Goal: Information Seeking & Learning: Check status

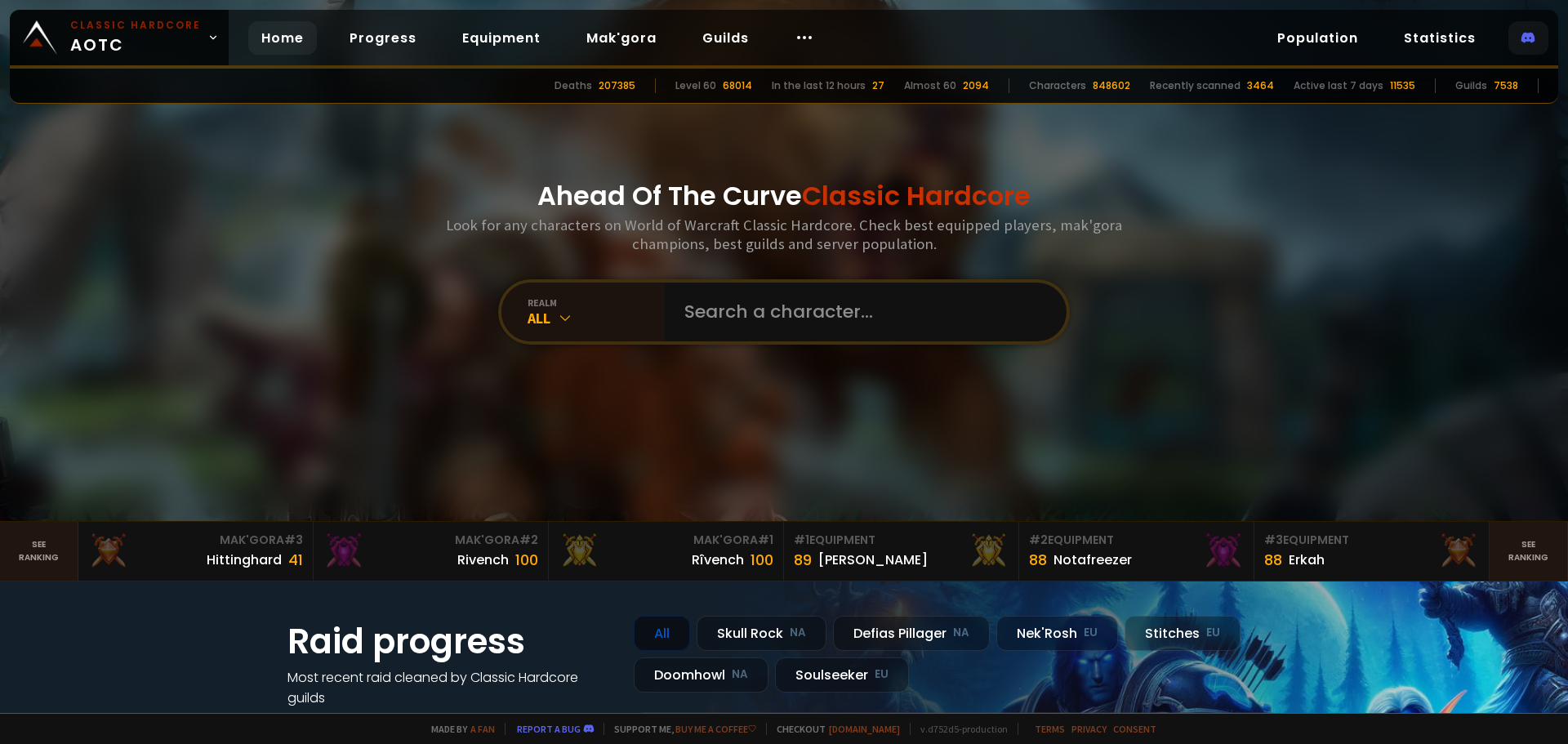
click at [1534, 34] on icon at bounding box center [1529, 38] width 14 height 14
click at [361, 37] on link "Progress" at bounding box center [383, 38] width 93 height 34
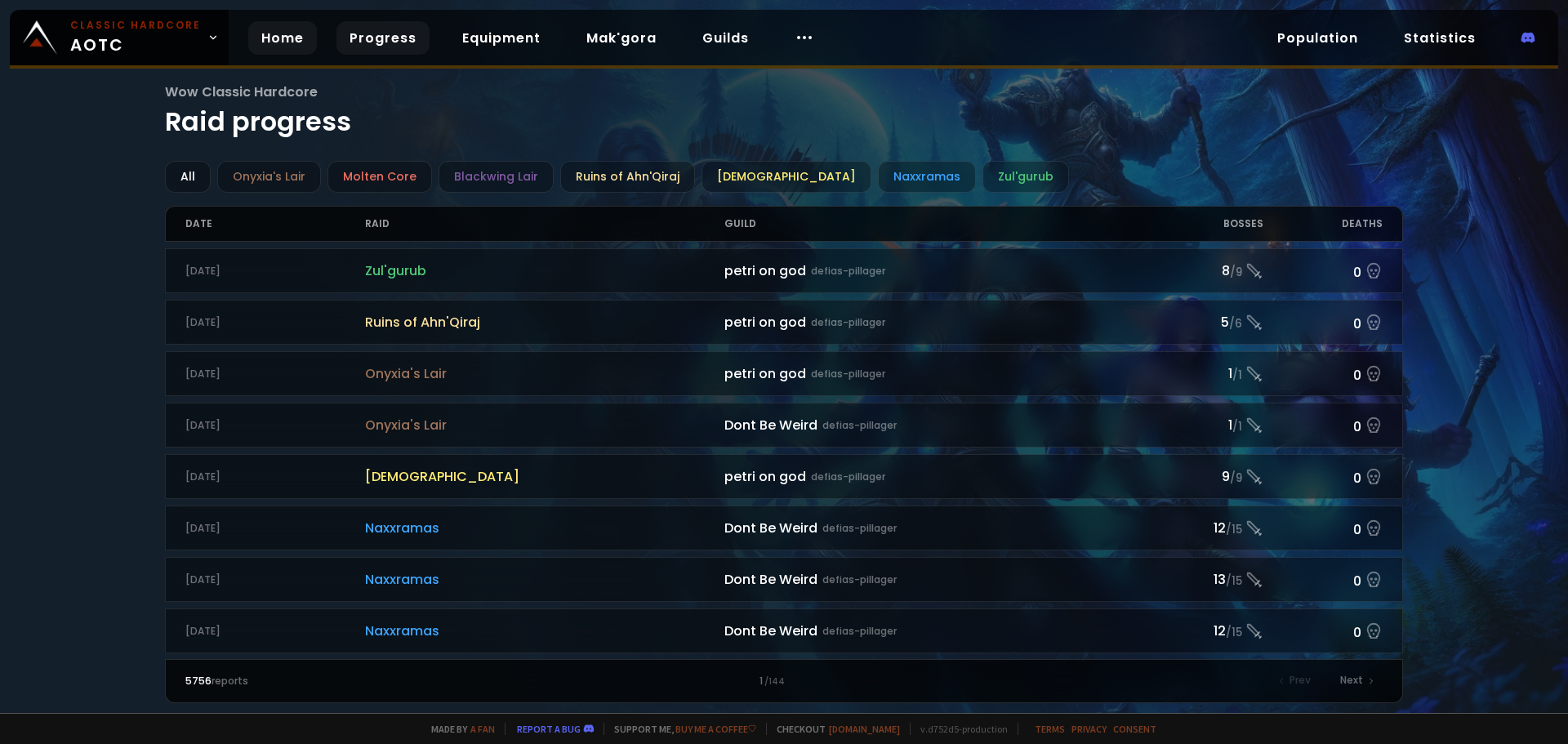
click at [279, 36] on link "Home" at bounding box center [282, 38] width 69 height 34
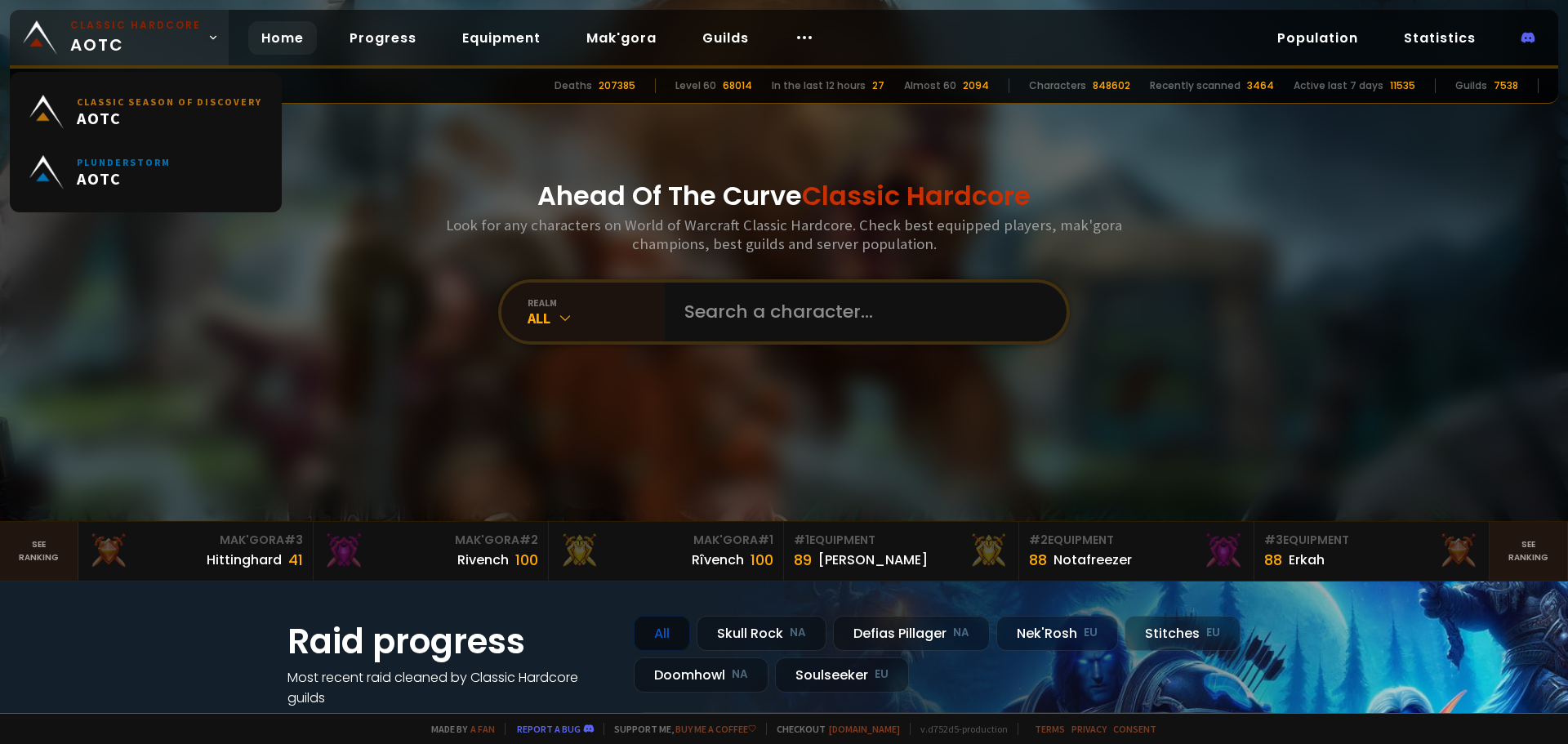
click at [191, 40] on span "Classic Hardcore AOTC" at bounding box center [136, 37] width 131 height 39
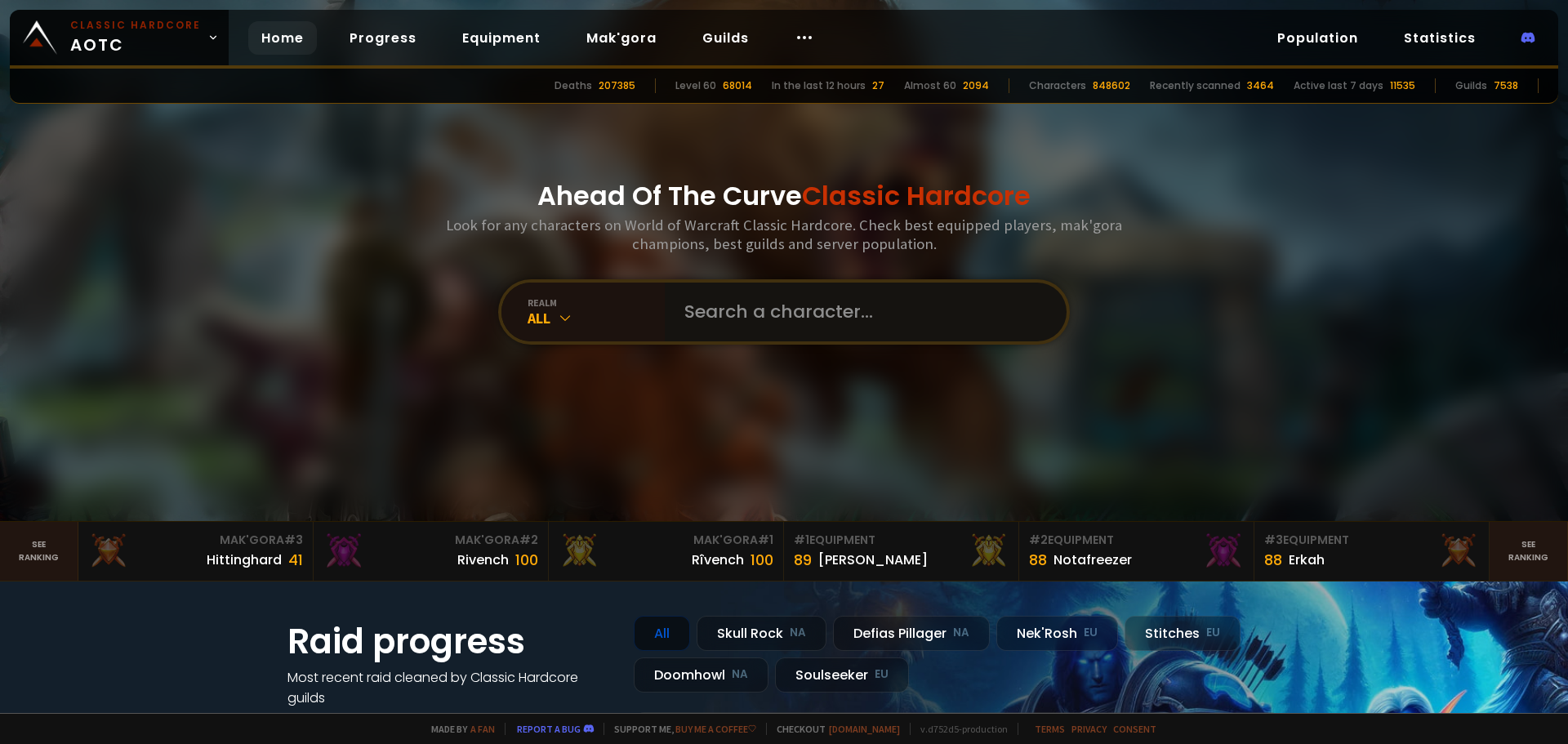
click at [744, 312] on input "text" at bounding box center [860, 312] width 373 height 59
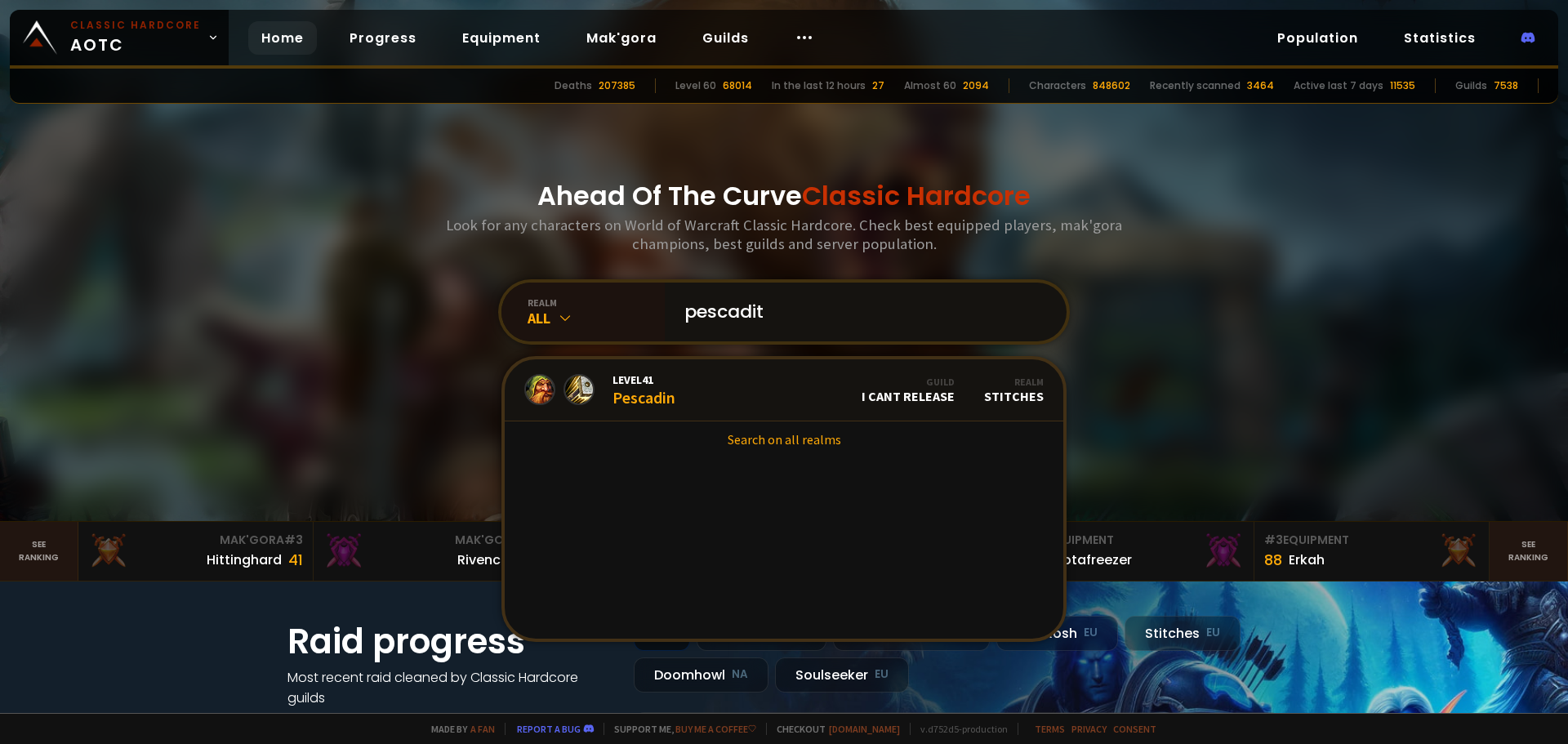
type input "pescadito"
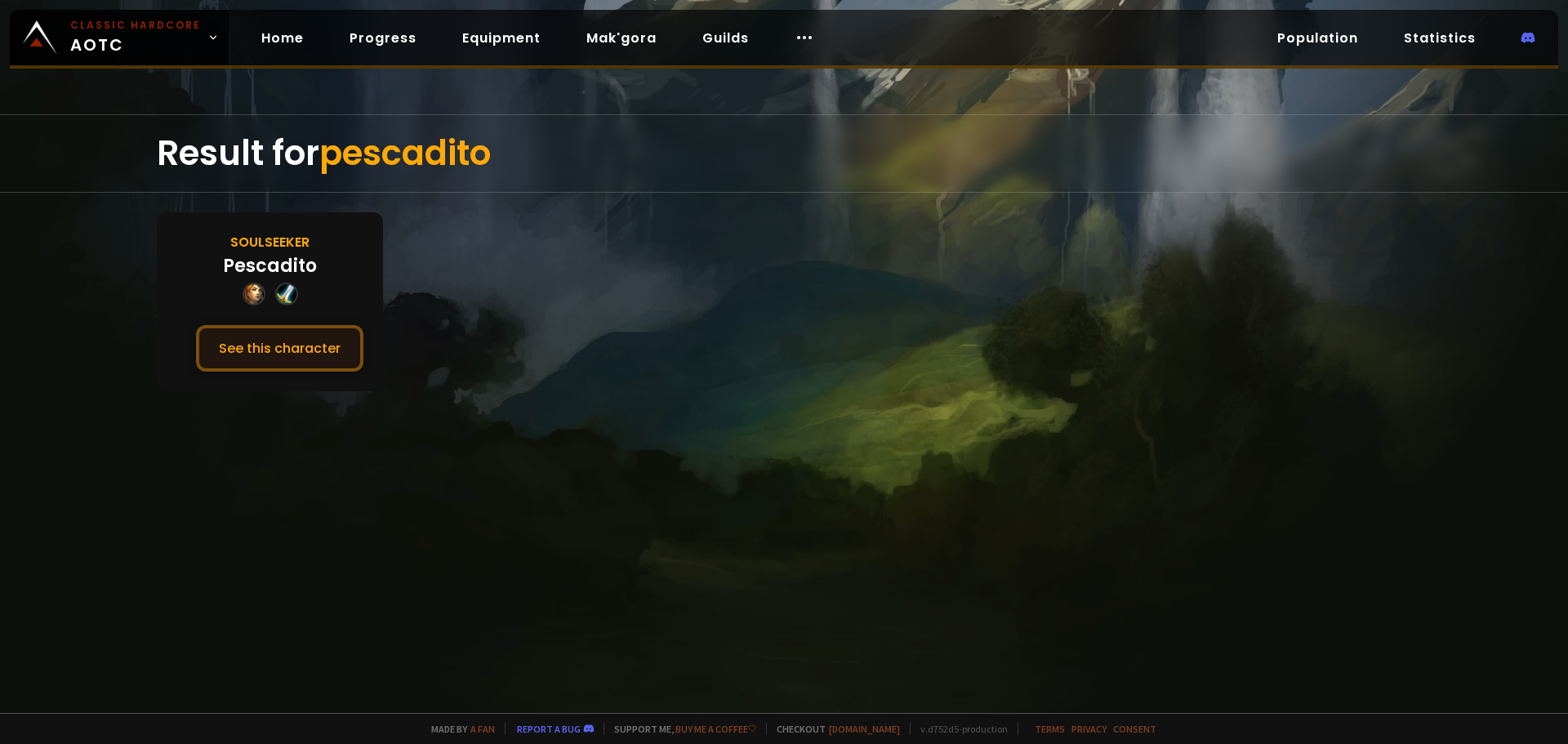
click at [292, 356] on button "See this character" at bounding box center [280, 349] width 168 height 47
click at [401, 32] on link "Progress" at bounding box center [383, 38] width 93 height 34
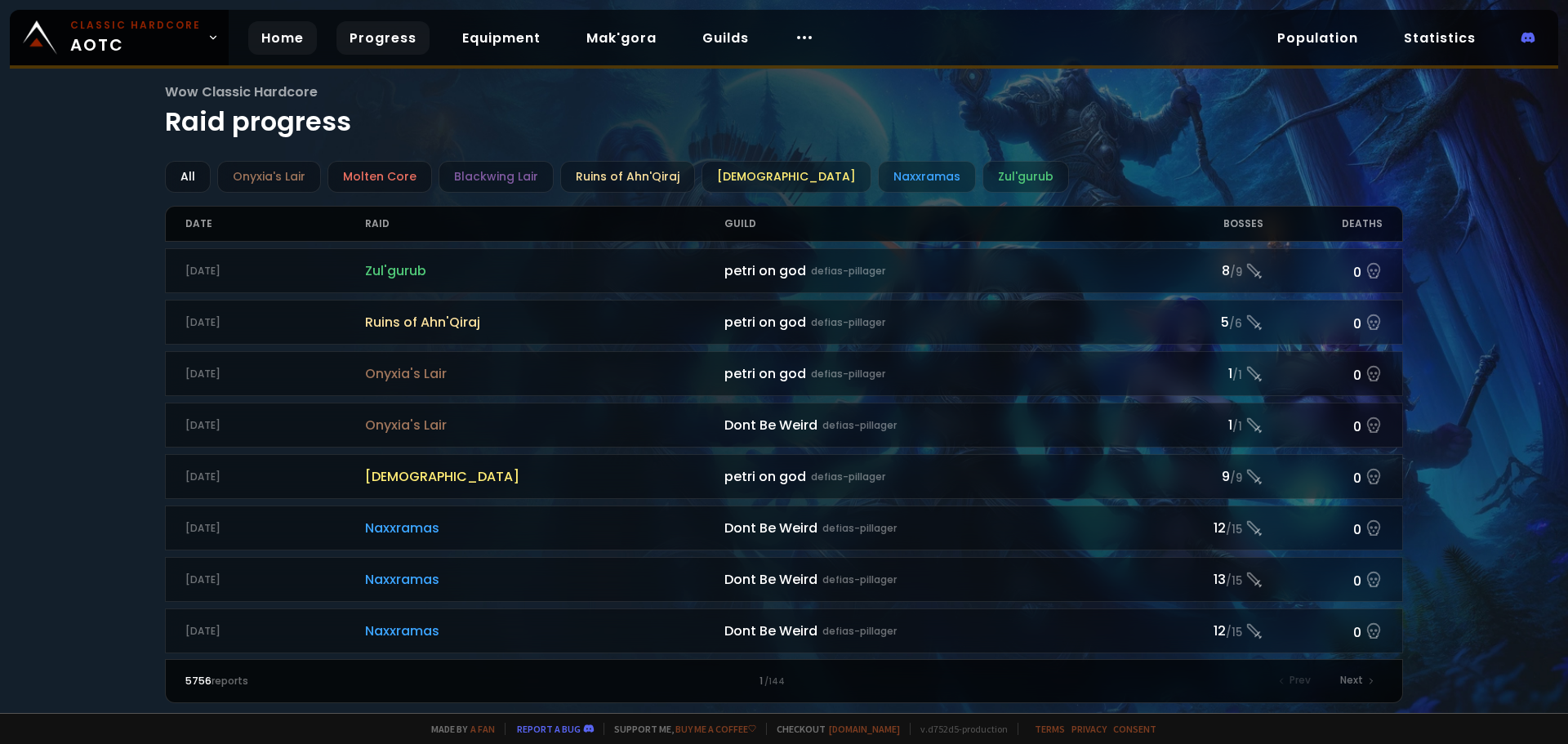
click at [287, 42] on link "Home" at bounding box center [282, 38] width 69 height 34
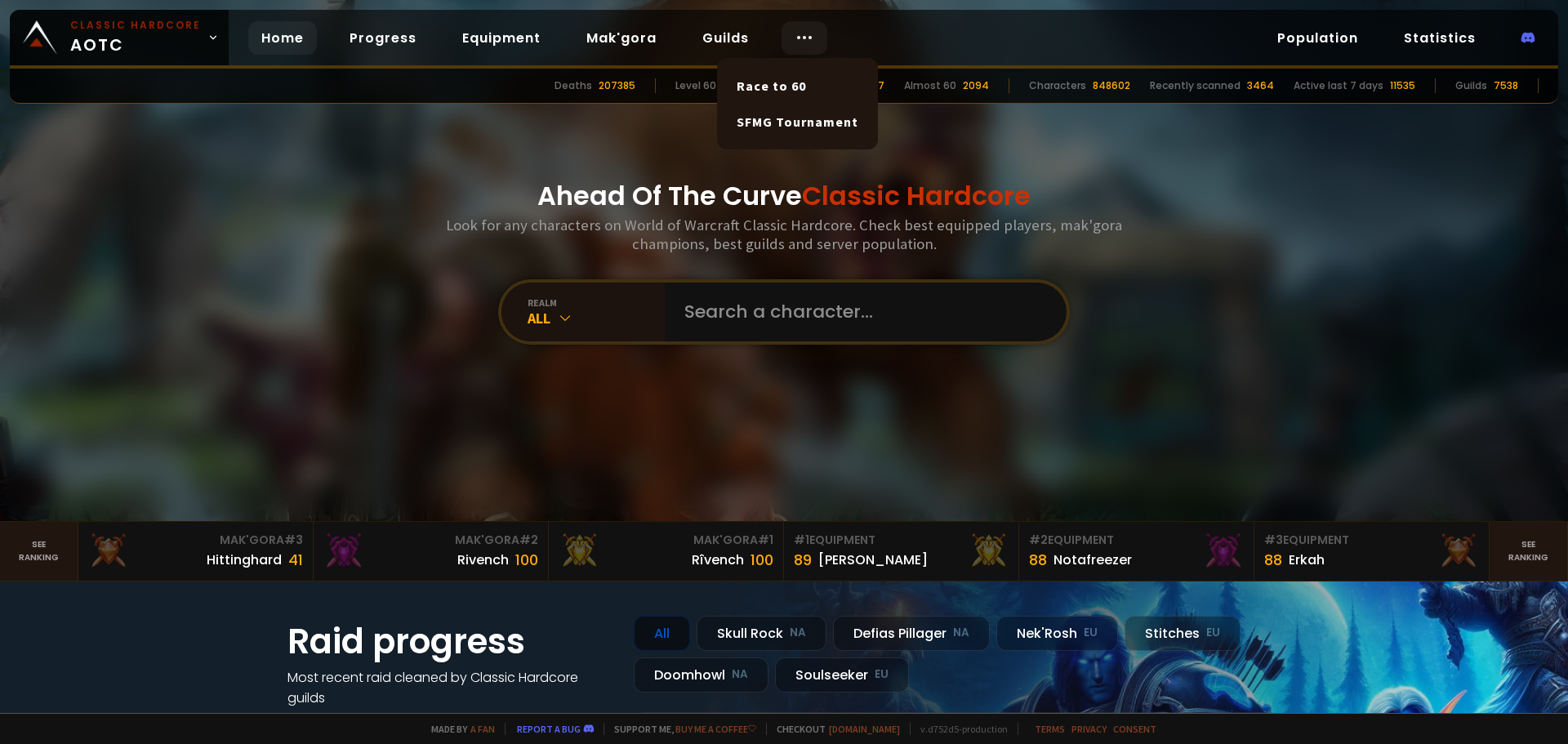
click at [795, 34] on icon at bounding box center [804, 37] width 19 height 19
click at [792, 85] on link "Race to 60" at bounding box center [797, 85] width 142 height 36
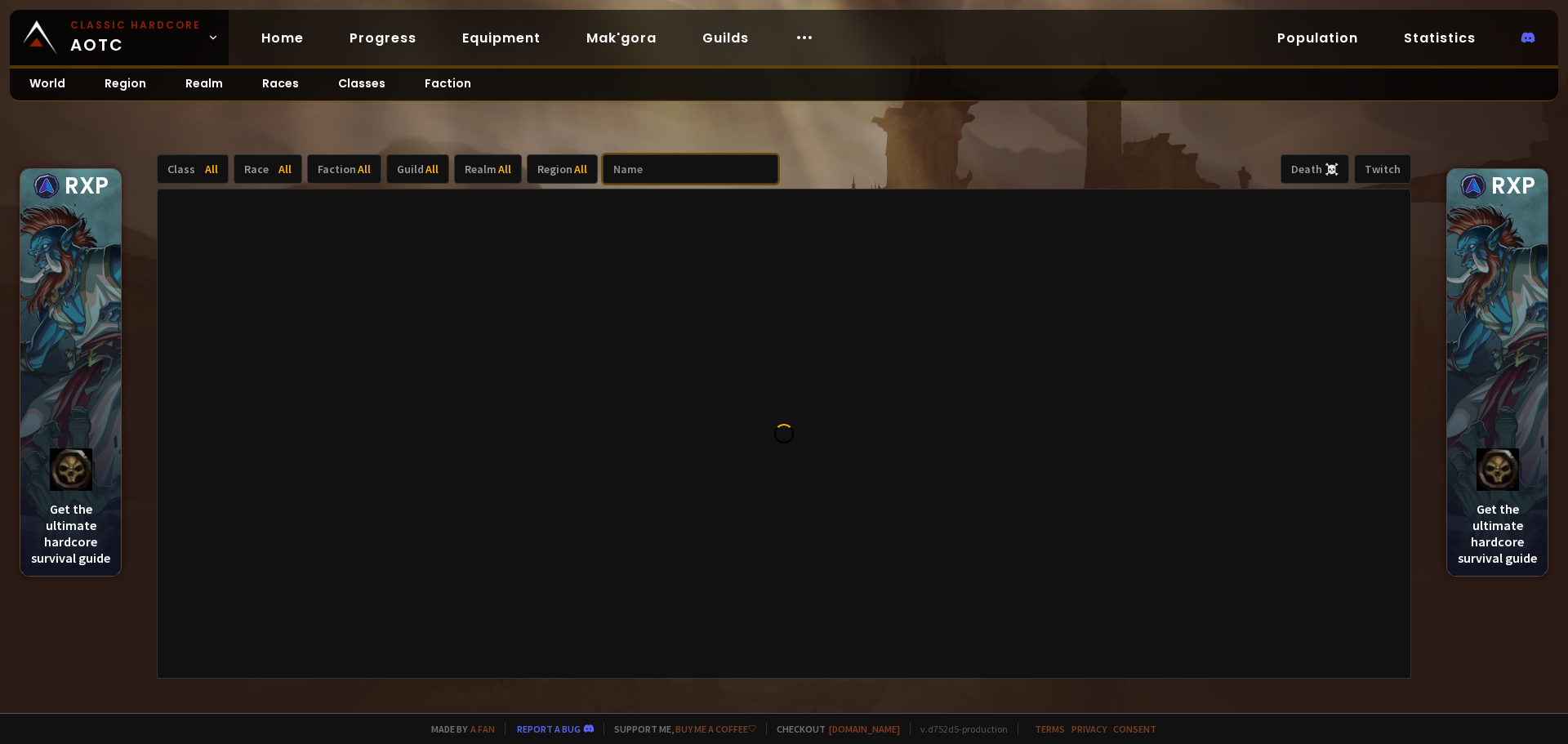
click at [669, 161] on input "text" at bounding box center [691, 168] width 176 height 29
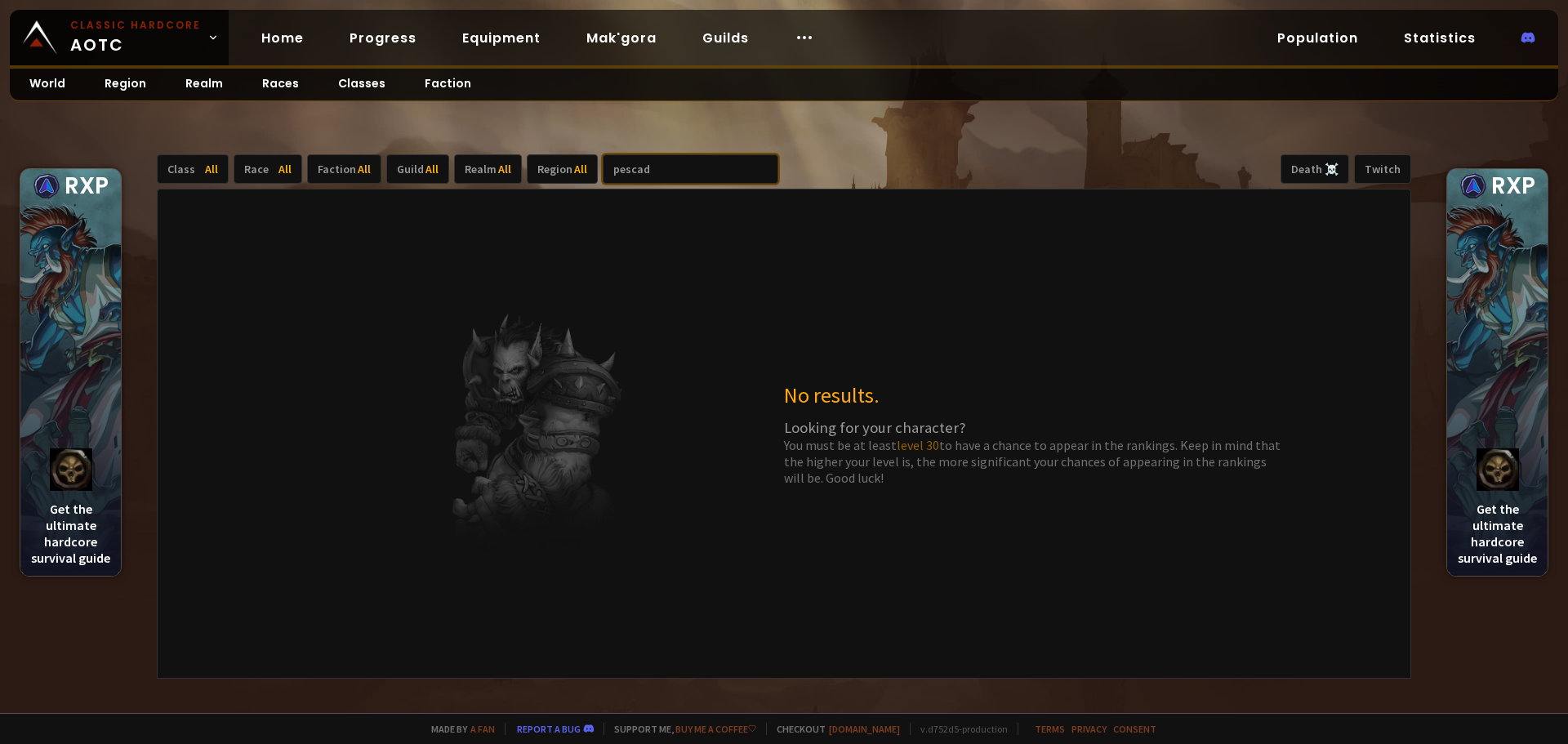
click at [653, 155] on input "pescad" at bounding box center [691, 168] width 176 height 29
click at [655, 174] on input "pescad" at bounding box center [691, 168] width 176 height 29
click at [683, 170] on input "pescadito" at bounding box center [691, 168] width 176 height 29
type input "pescadito"
click at [205, 170] on span "All" at bounding box center [212, 169] width 13 height 15
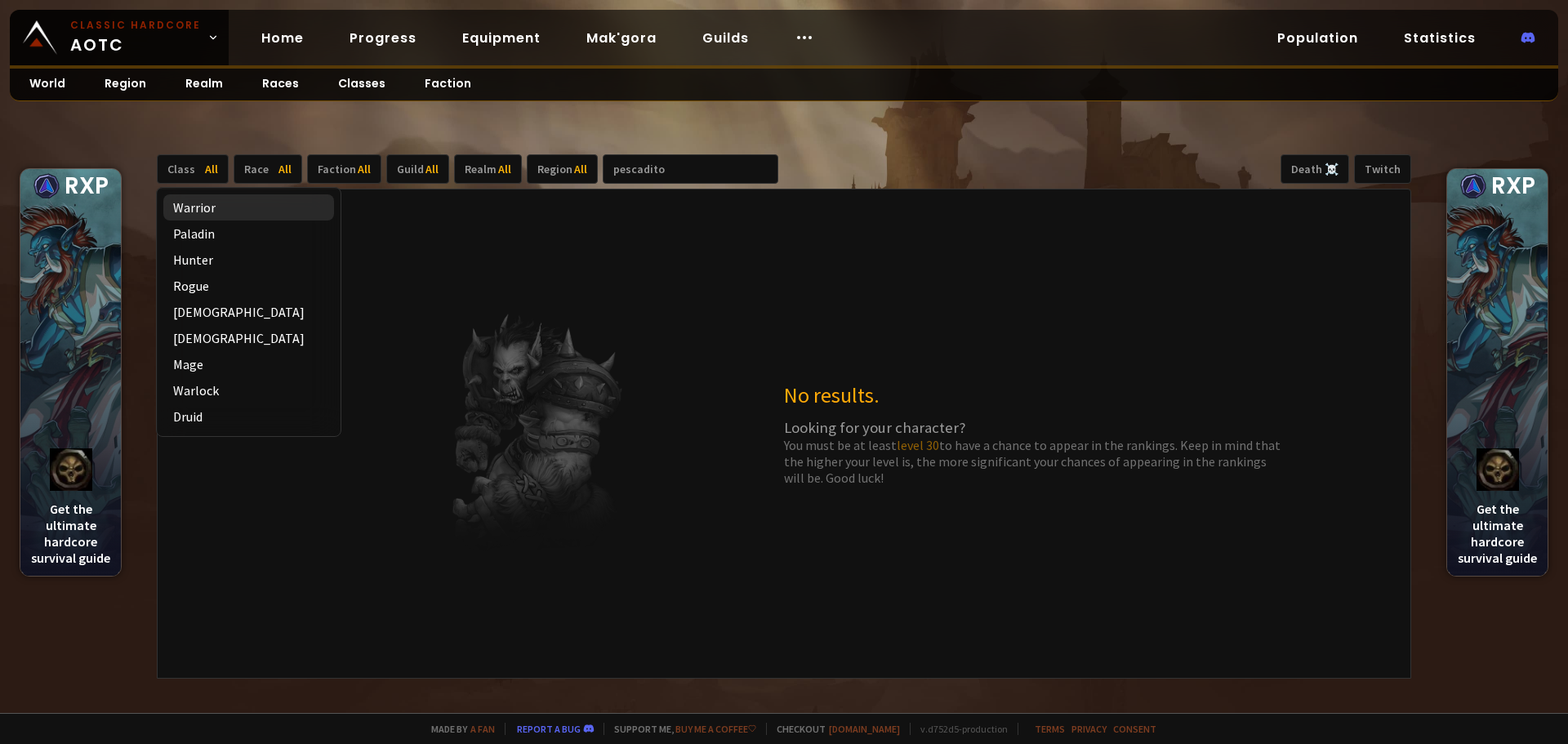
click at [216, 213] on div "Warrior" at bounding box center [249, 207] width 171 height 26
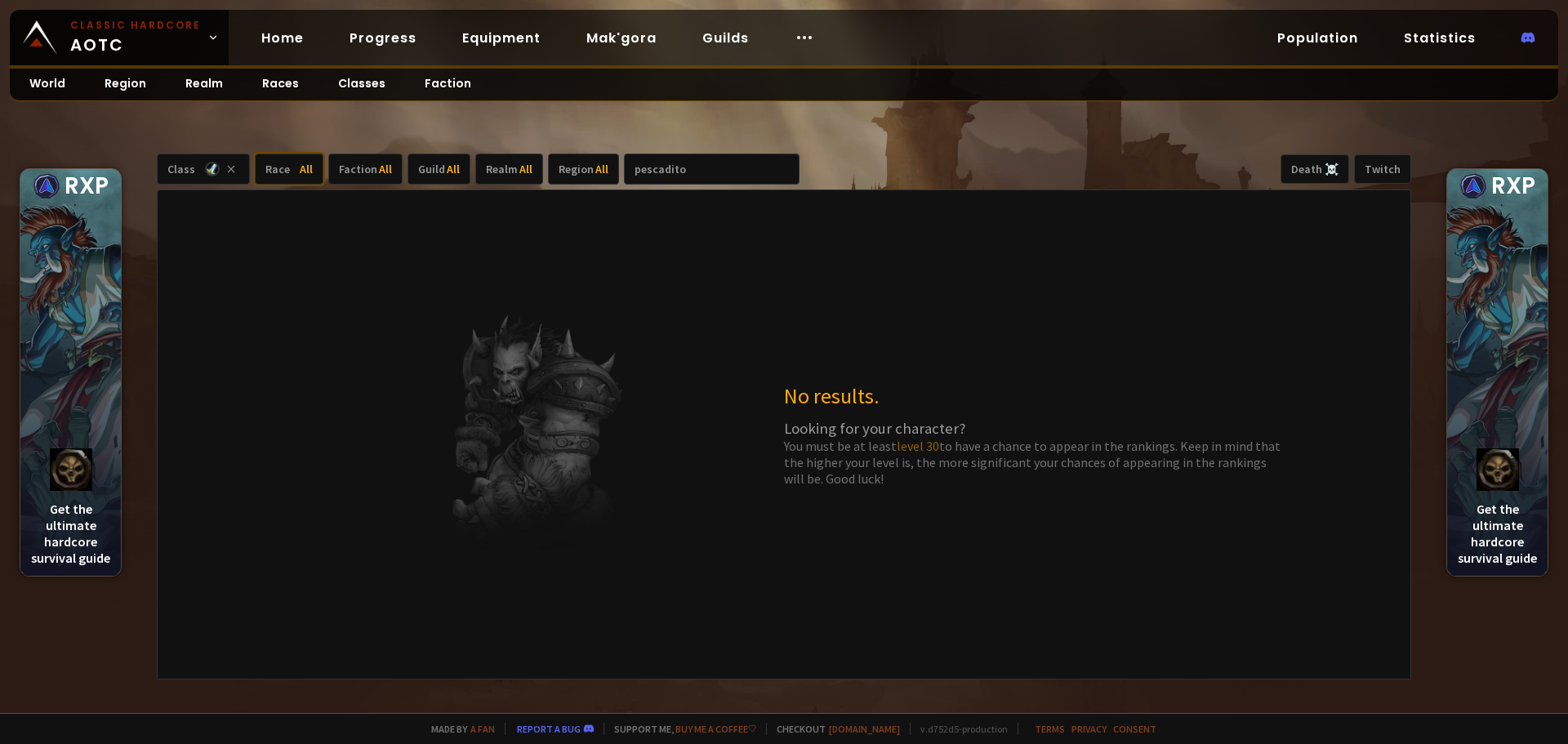
click at [290, 172] on div "Race All" at bounding box center [289, 168] width 69 height 31
click at [290, 206] on div "Human" at bounding box center [304, 208] width 90 height 26
click at [1338, 174] on div "Death ☠️" at bounding box center [1315, 168] width 69 height 29
click at [725, 169] on input "pescadito" at bounding box center [733, 168] width 176 height 31
click at [541, 173] on span "All" at bounding box center [548, 169] width 13 height 15
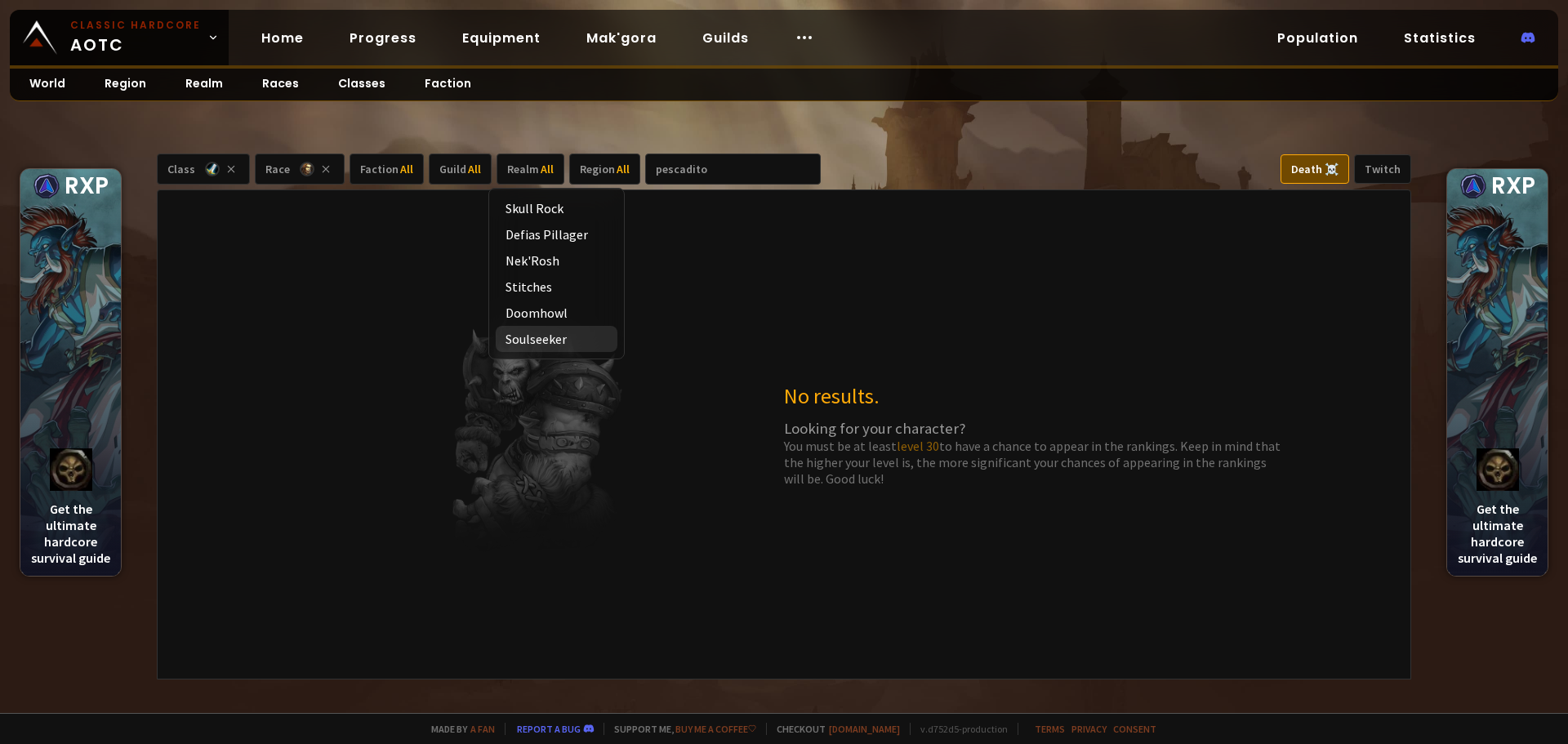
click at [565, 338] on div "Soulseeker" at bounding box center [556, 338] width 121 height 26
click at [540, 156] on div "Realm 6113" at bounding box center [535, 168] width 78 height 31
click at [543, 160] on div "Realm 6113" at bounding box center [535, 168] width 78 height 31
click at [627, 166] on span "All" at bounding box center [633, 169] width 13 height 15
click at [622, 214] on div "EU" at bounding box center [605, 208] width 55 height 26
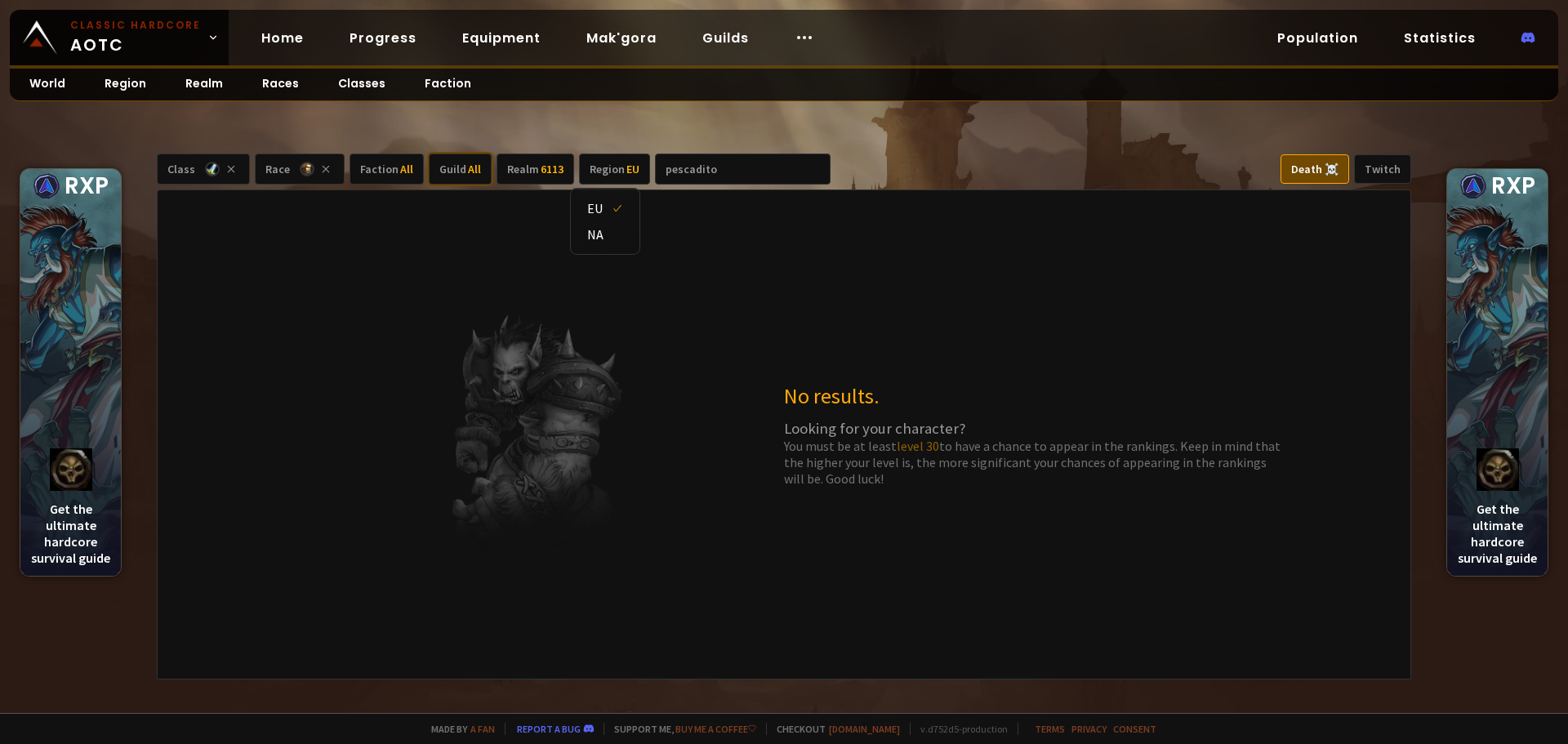
click at [440, 168] on div "Guild All" at bounding box center [460, 168] width 63 height 31
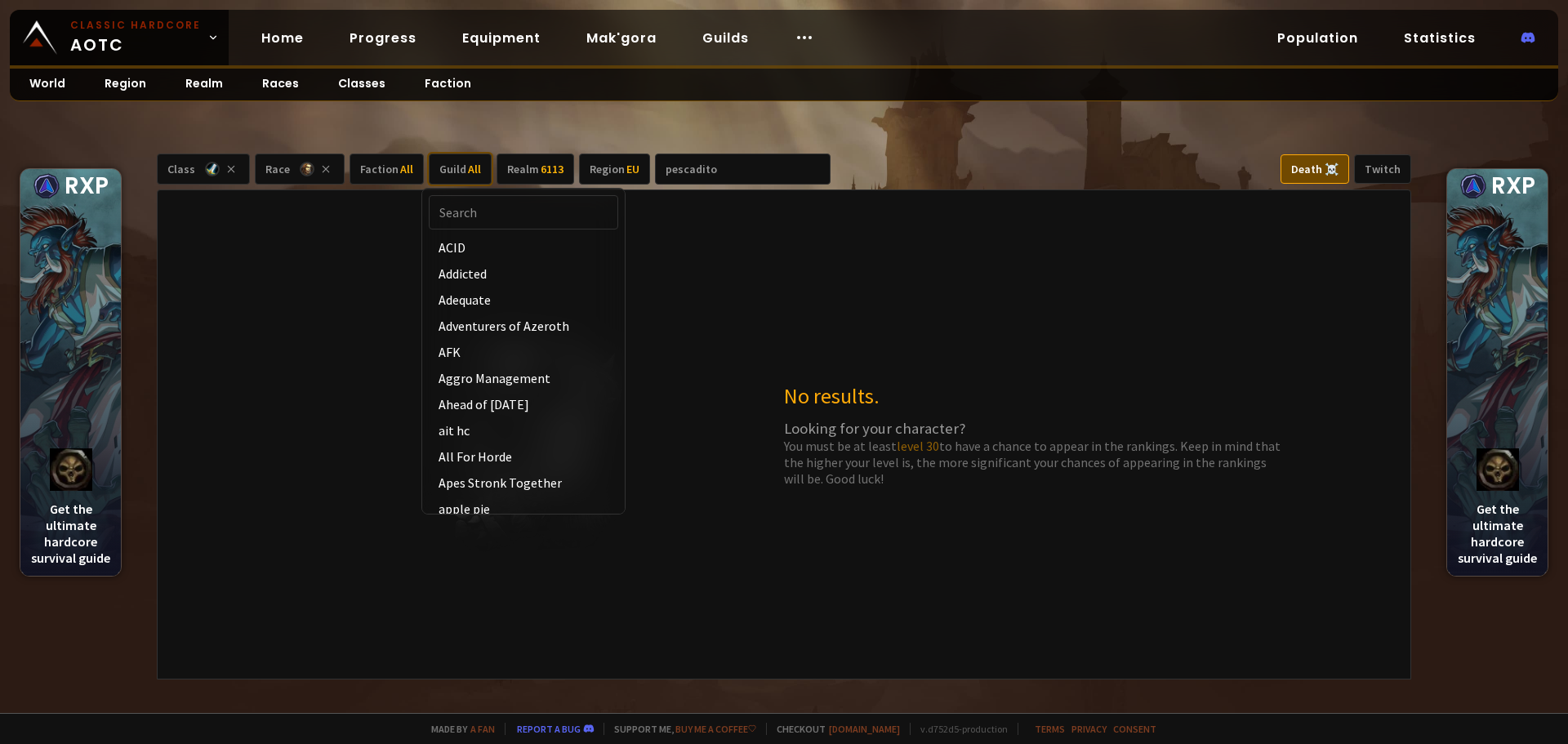
click at [465, 158] on div "Guild All" at bounding box center [460, 168] width 63 height 31
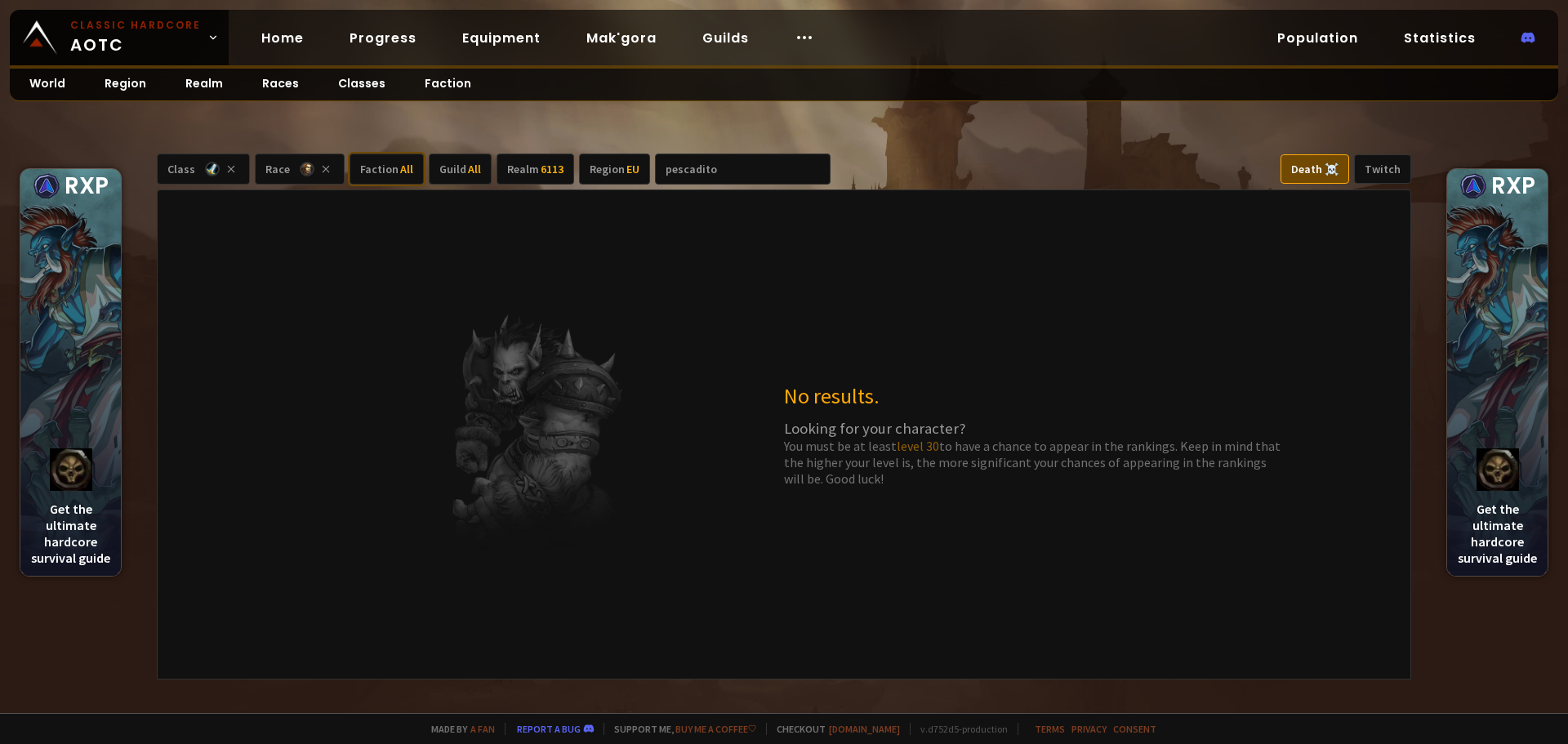
click at [363, 175] on div "Faction All" at bounding box center [386, 168] width 75 height 31
click at [391, 171] on div "Faction All" at bounding box center [386, 168] width 75 height 31
click at [400, 202] on div "Alliance" at bounding box center [394, 208] width 84 height 26
click at [321, 168] on icon at bounding box center [326, 169] width 17 height 17
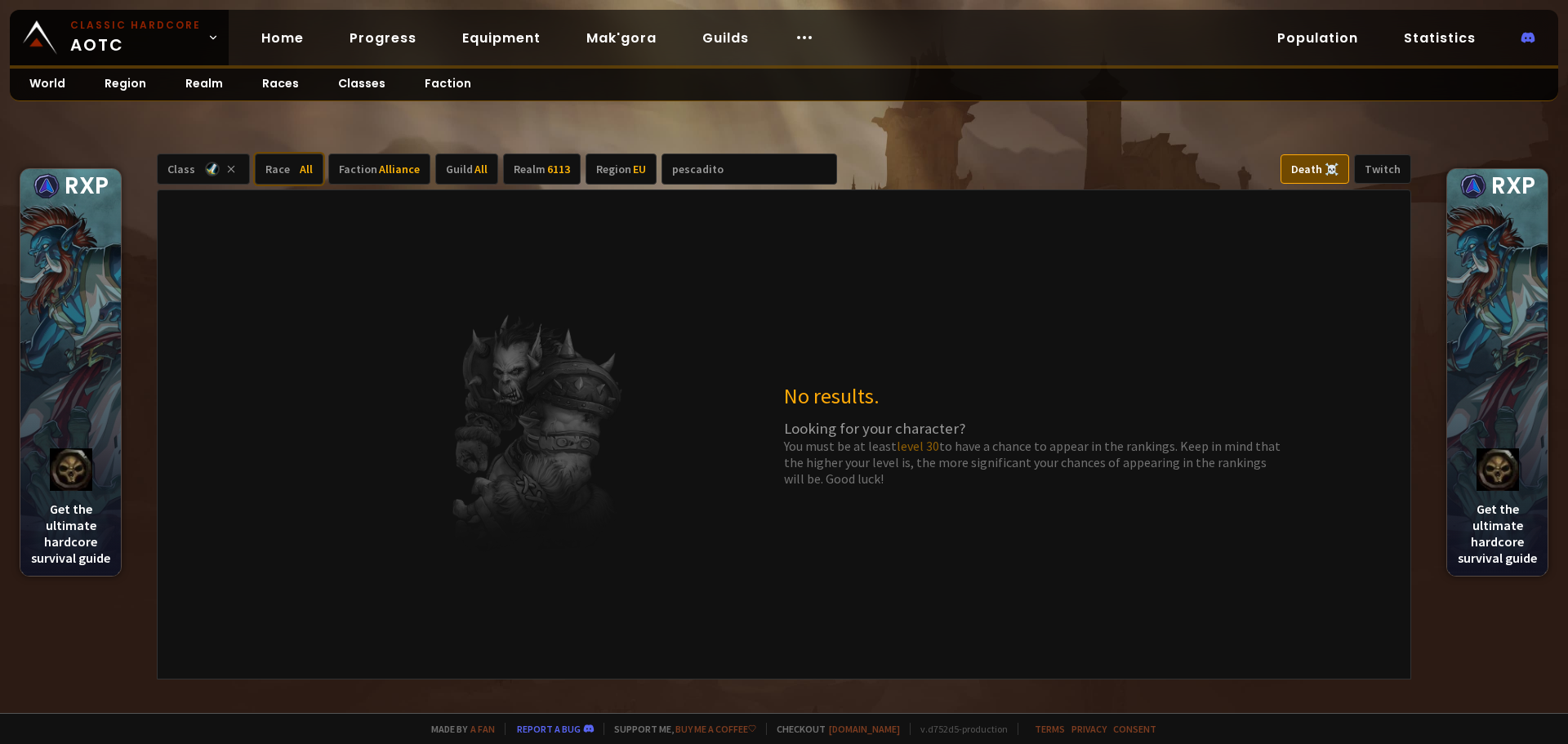
drag, startPoint x: 229, startPoint y: 169, endPoint x: 230, endPoint y: 186, distance: 17.0
click at [230, 169] on icon at bounding box center [231, 169] width 17 height 17
drag, startPoint x: 725, startPoint y: 170, endPoint x: 553, endPoint y: 175, distance: 172.1
click at [561, 173] on div "Class All Race All Faction Alliance Guild All Realm 6113 Region EU pescadito" at bounding box center [486, 168] width 659 height 29
click at [733, 240] on div "No results. Looking for your character? You must be at least level 30 to have a…" at bounding box center [784, 433] width 1255 height 490
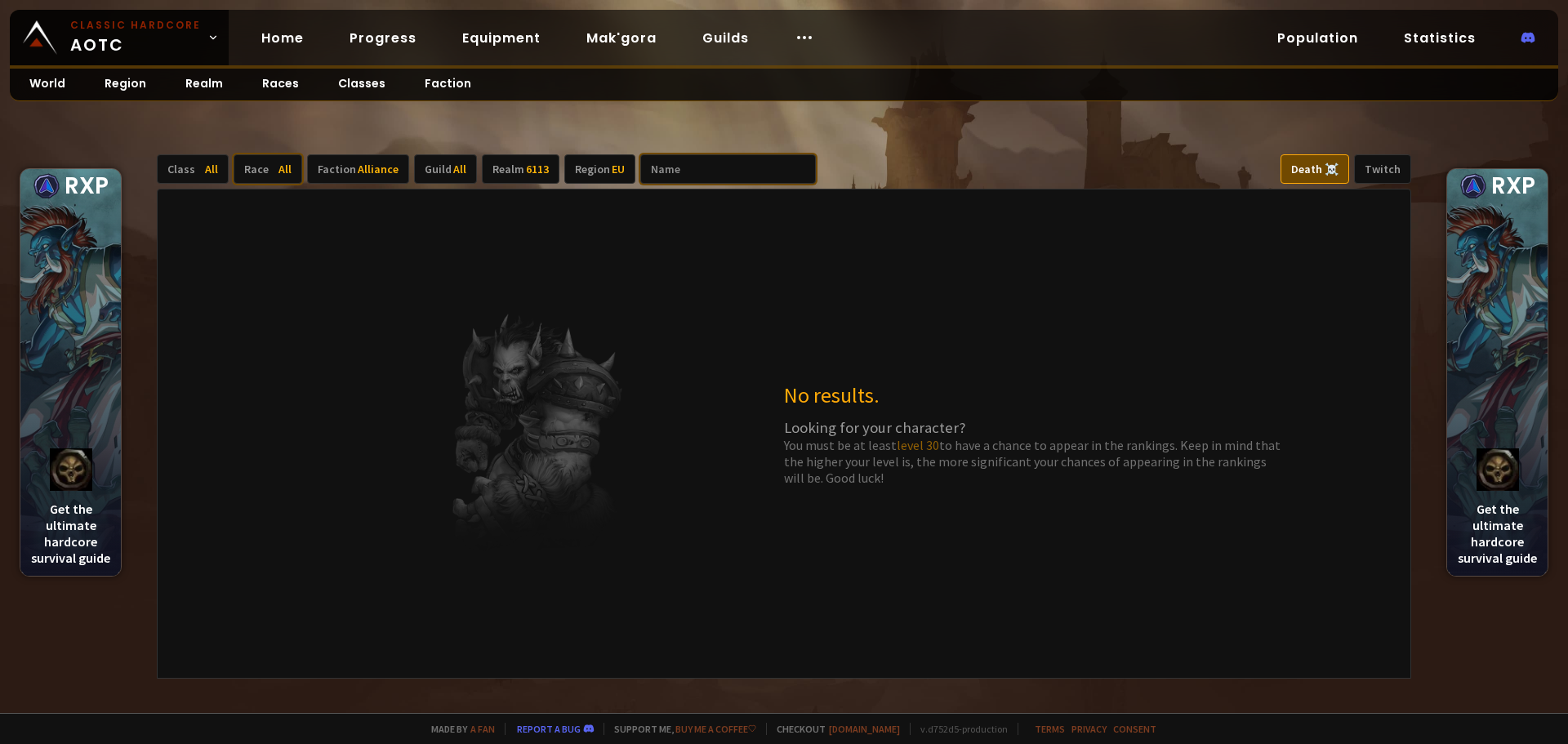
click at [680, 173] on input "text" at bounding box center [728, 168] width 176 height 29
click at [1308, 178] on div "Death ☠️" at bounding box center [1315, 168] width 69 height 29
click at [491, 35] on link "Equipment" at bounding box center [501, 38] width 105 height 34
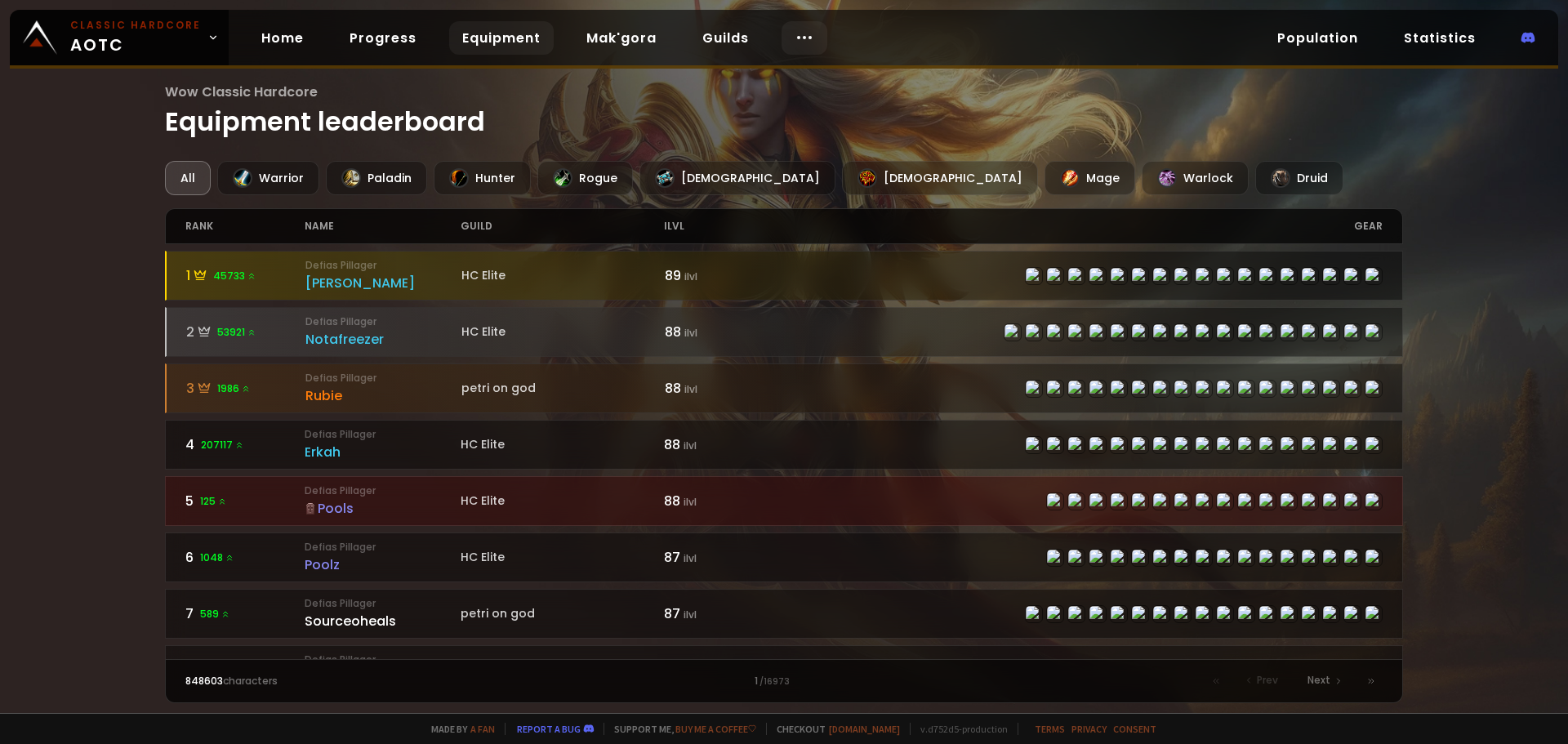
click at [808, 31] on div at bounding box center [804, 38] width 46 height 34
click at [806, 75] on link "Race to 60" at bounding box center [797, 85] width 142 height 36
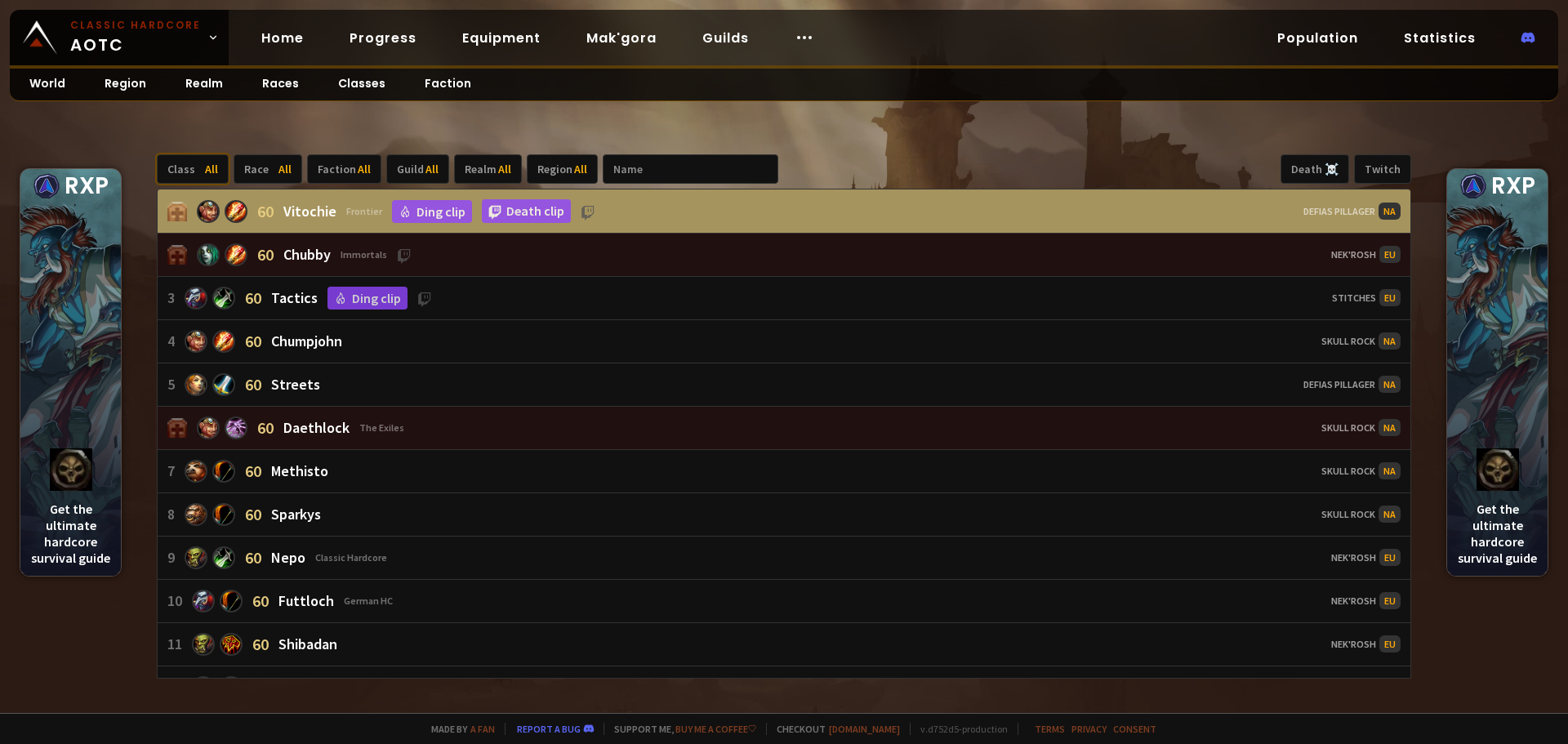
click at [182, 167] on div "Class All" at bounding box center [193, 168] width 72 height 29
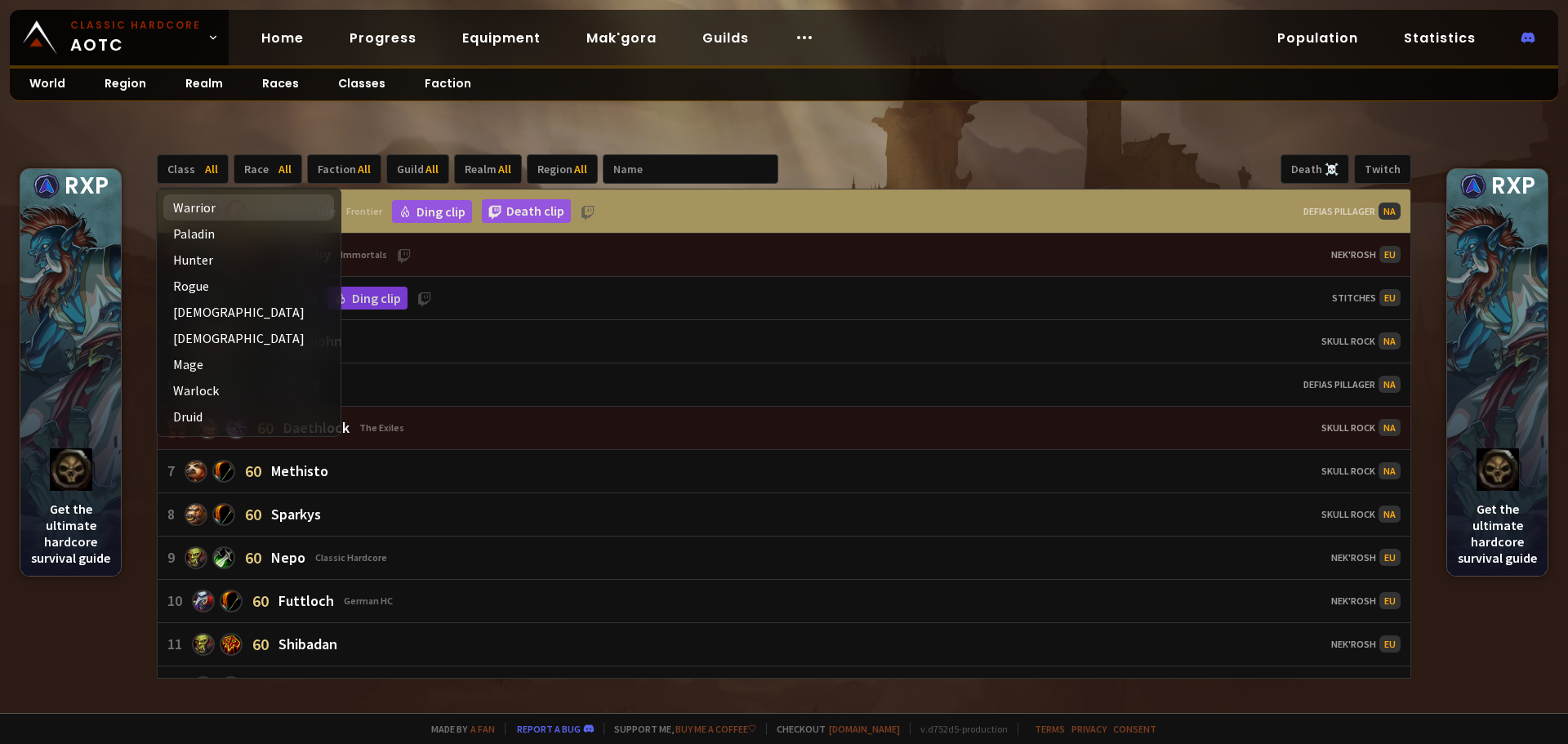
click at [206, 214] on div "Warrior" at bounding box center [249, 207] width 171 height 26
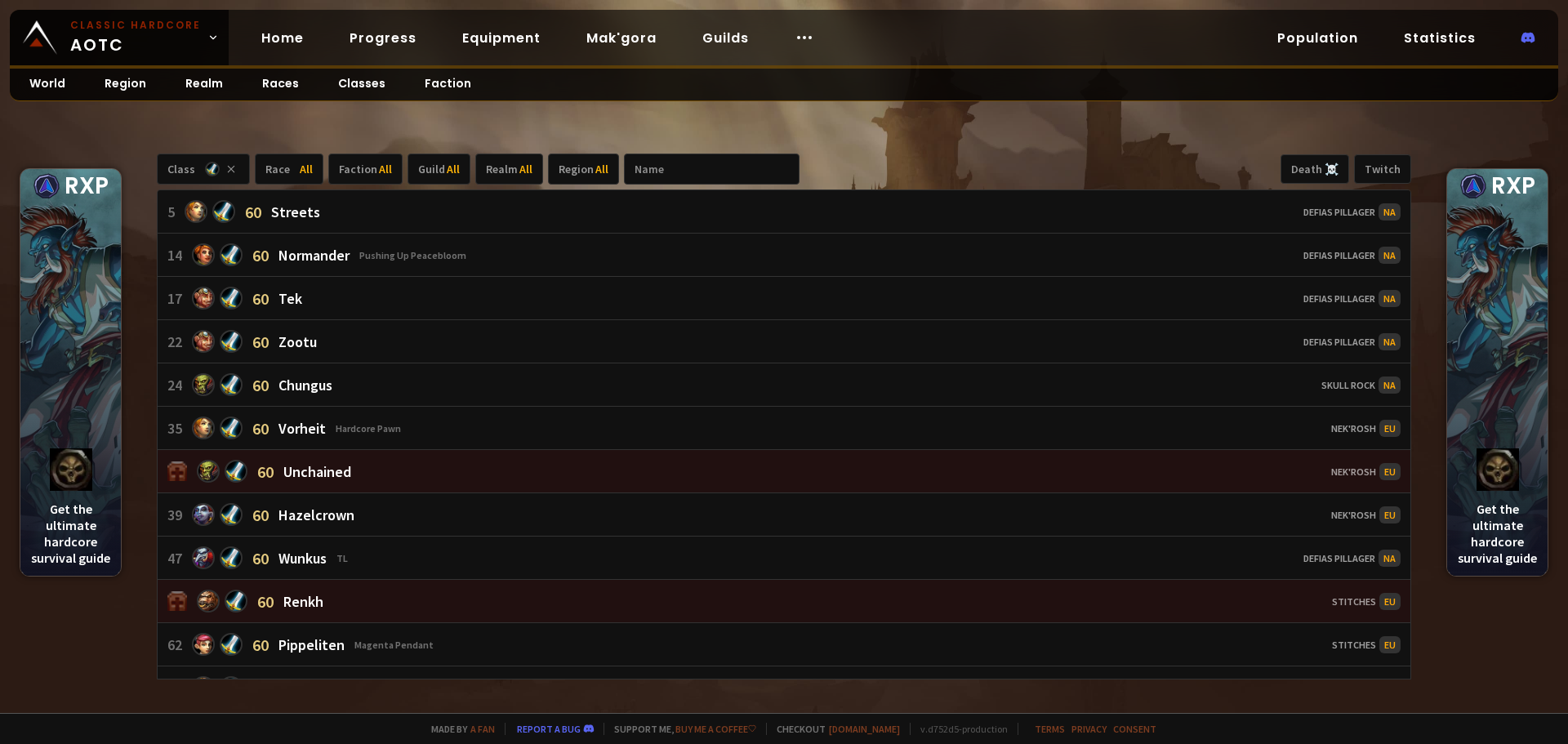
drag, startPoint x: 182, startPoint y: 115, endPoint x: 197, endPoint y: 134, distance: 24.2
click at [183, 115] on main "RXP Get the ultimate hardcore survival guide RXP Get the ultimate hardcore surv…" at bounding box center [784, 356] width 1568 height 713
click at [553, 173] on div "Region All" at bounding box center [583, 168] width 71 height 31
click at [578, 203] on div "EU" at bounding box center [572, 208] width 55 height 26
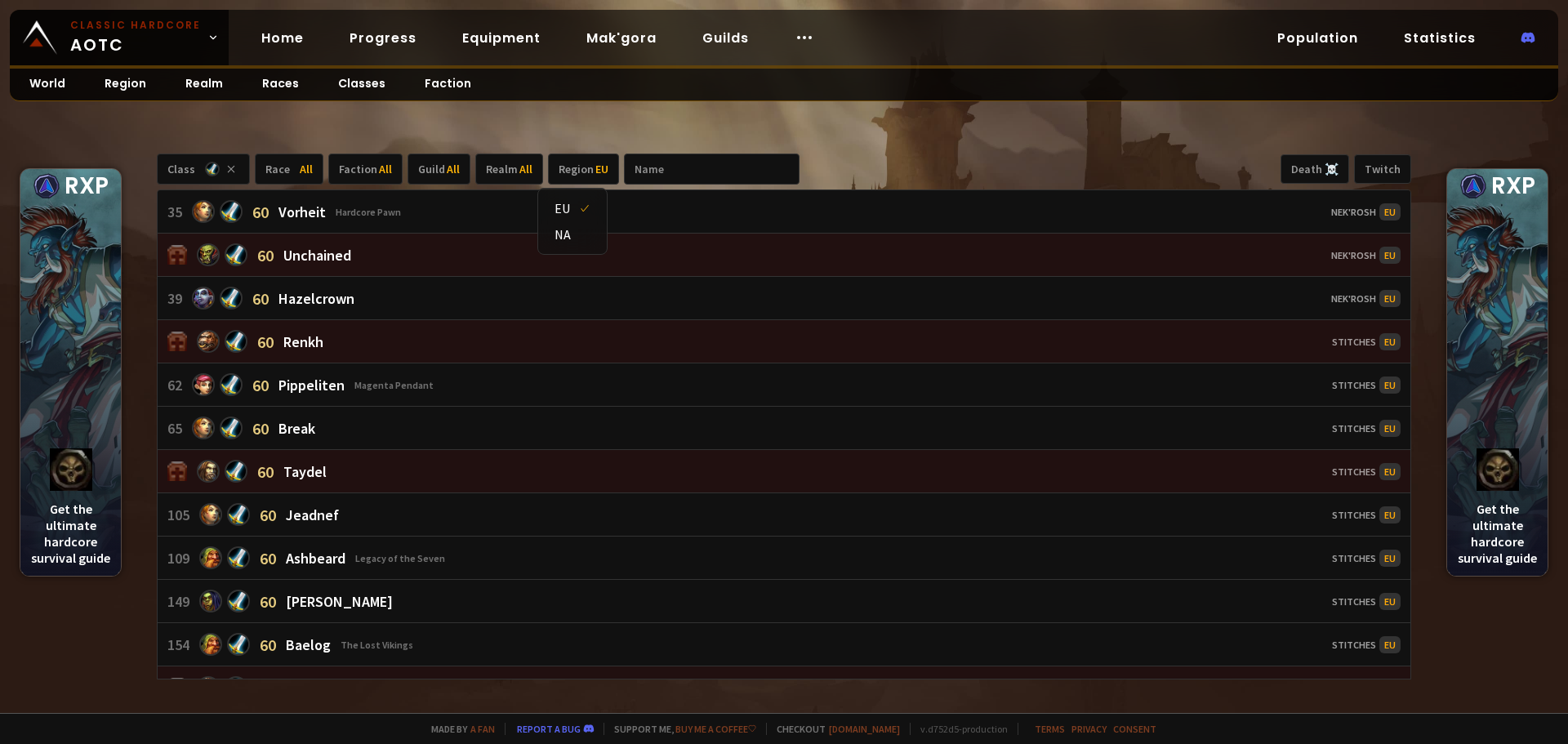
click at [869, 142] on div "Class Race All Faction All Guild All Realm All Region EU Death ☠️ Twitch 35 60 …" at bounding box center [784, 416] width 1568 height 592
click at [300, 166] on span "All" at bounding box center [307, 169] width 13 height 15
click at [230, 169] on icon at bounding box center [231, 169] width 17 height 17
